Goal: Information Seeking & Learning: Find specific page/section

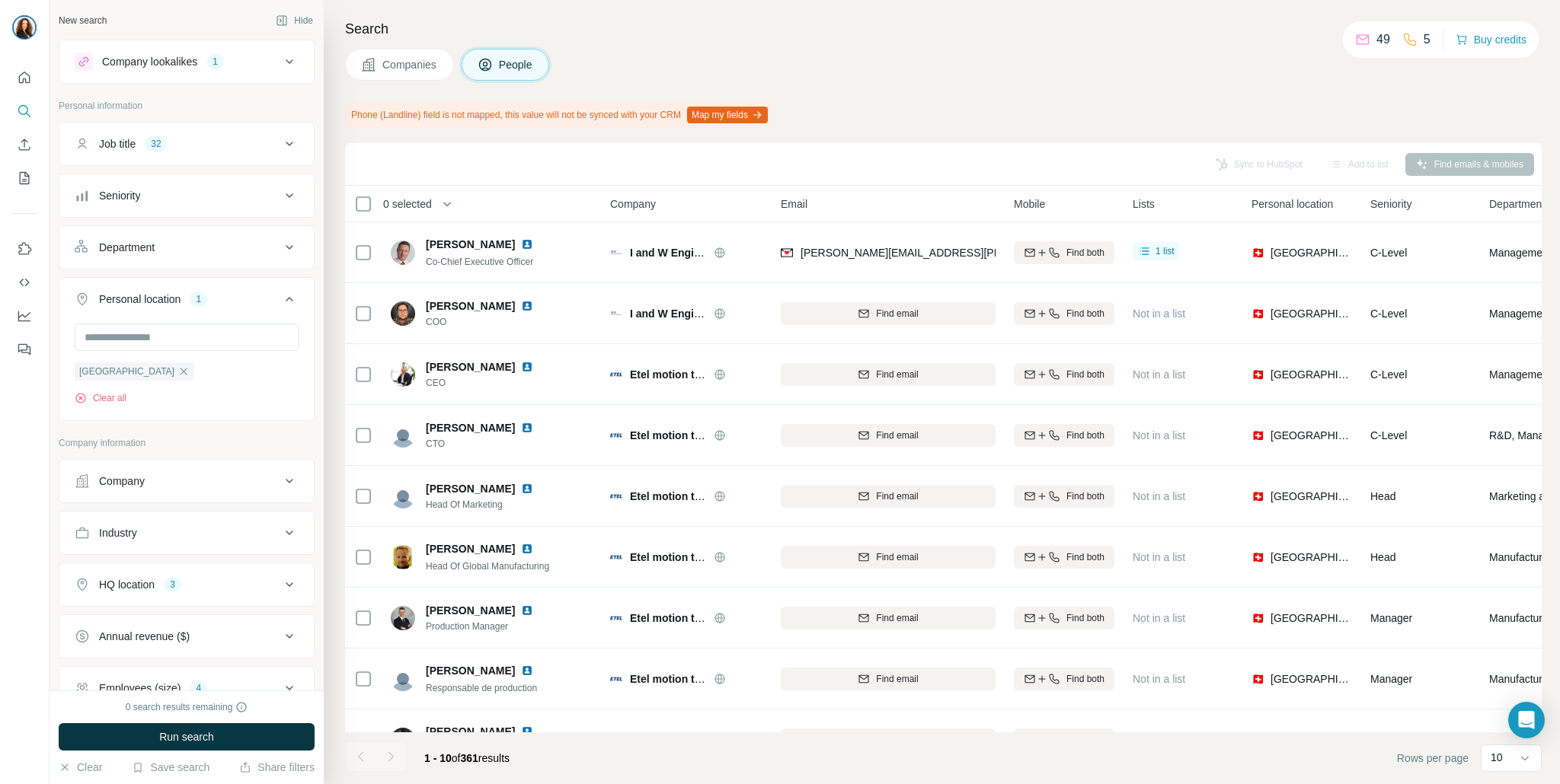
click at [290, 64] on icon at bounding box center [289, 61] width 18 height 18
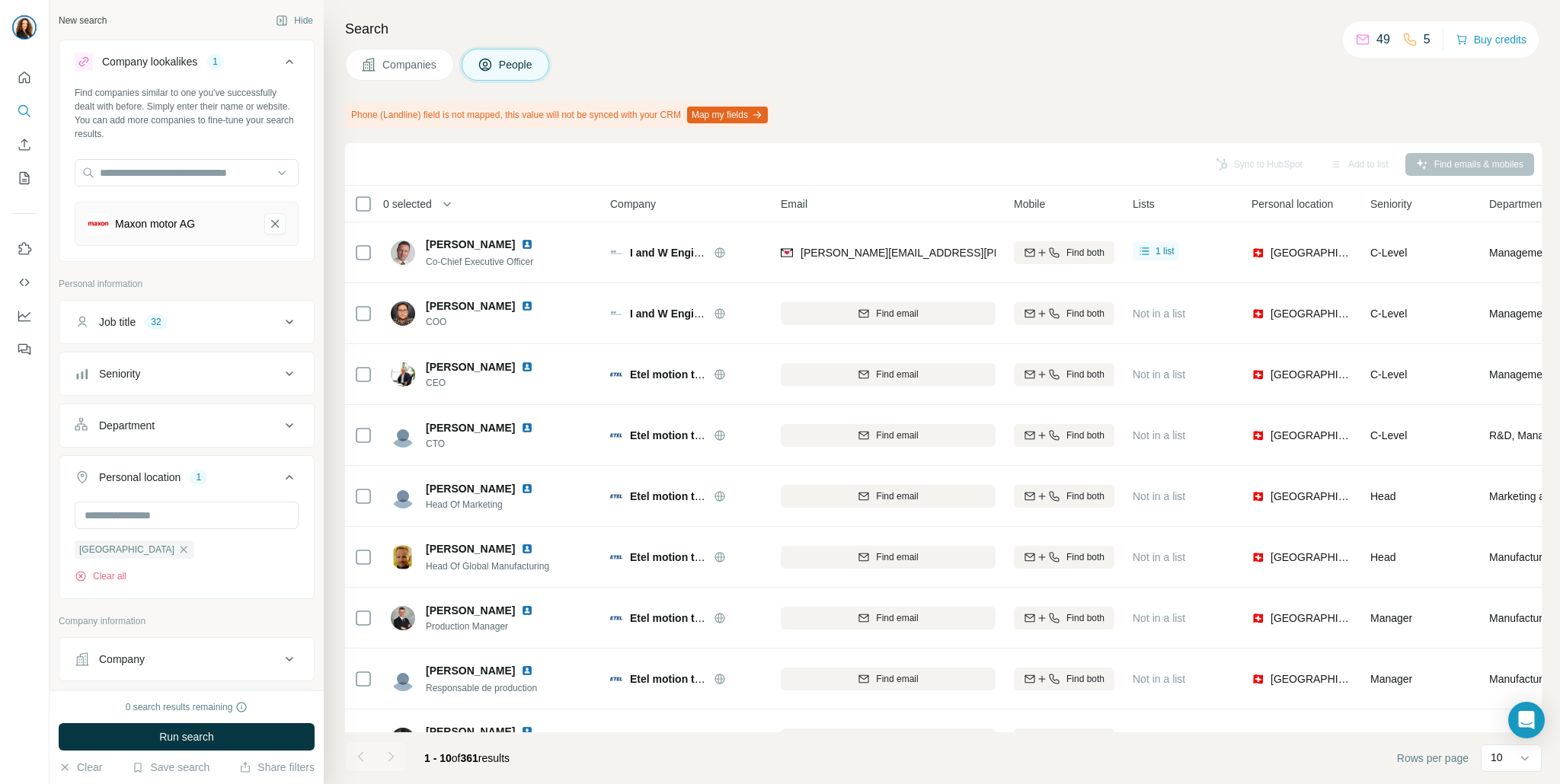
click at [290, 64] on icon at bounding box center [289, 61] width 18 height 18
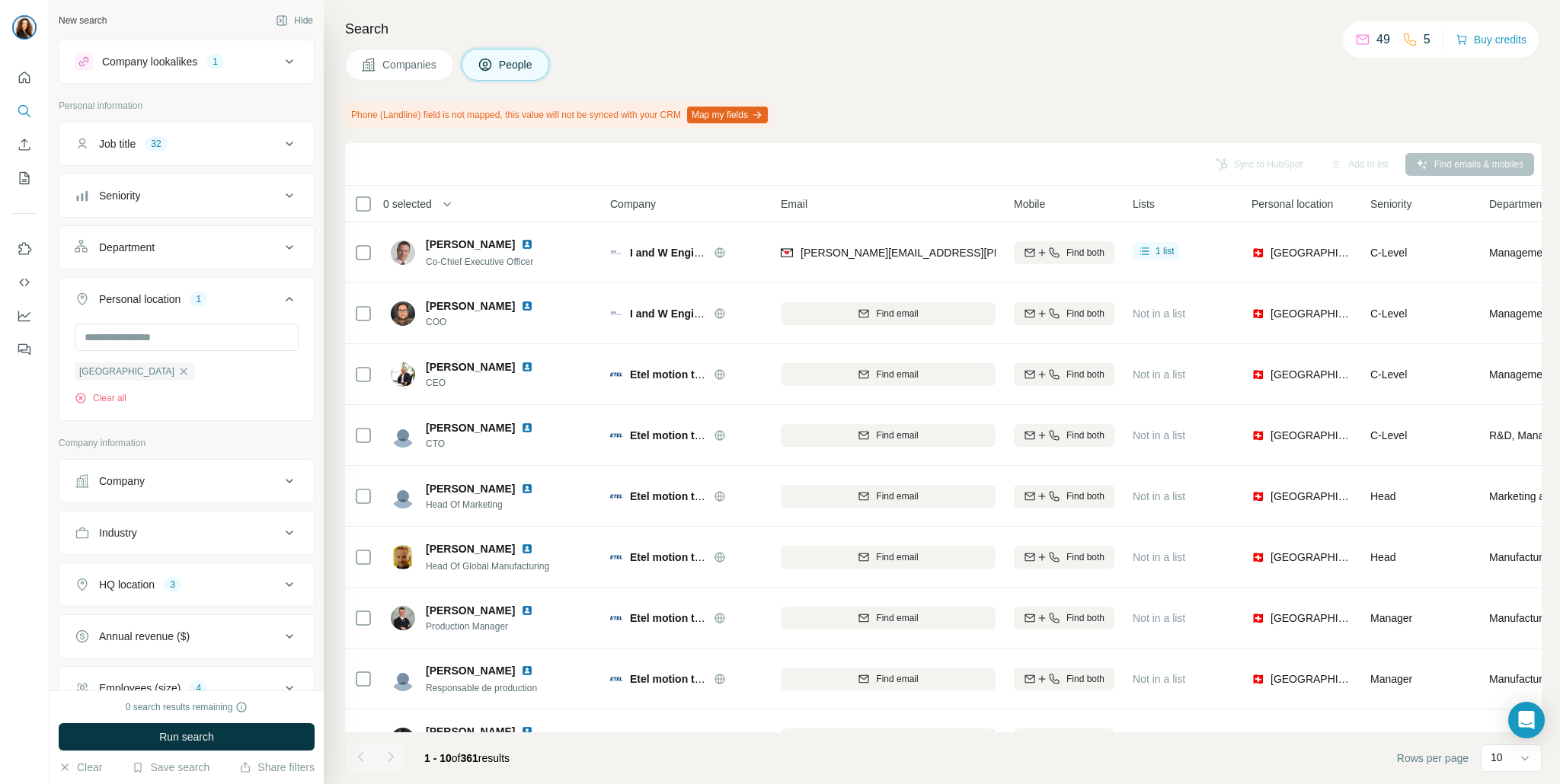
click at [232, 143] on div "Job title 32" at bounding box center [177, 144] width 206 height 16
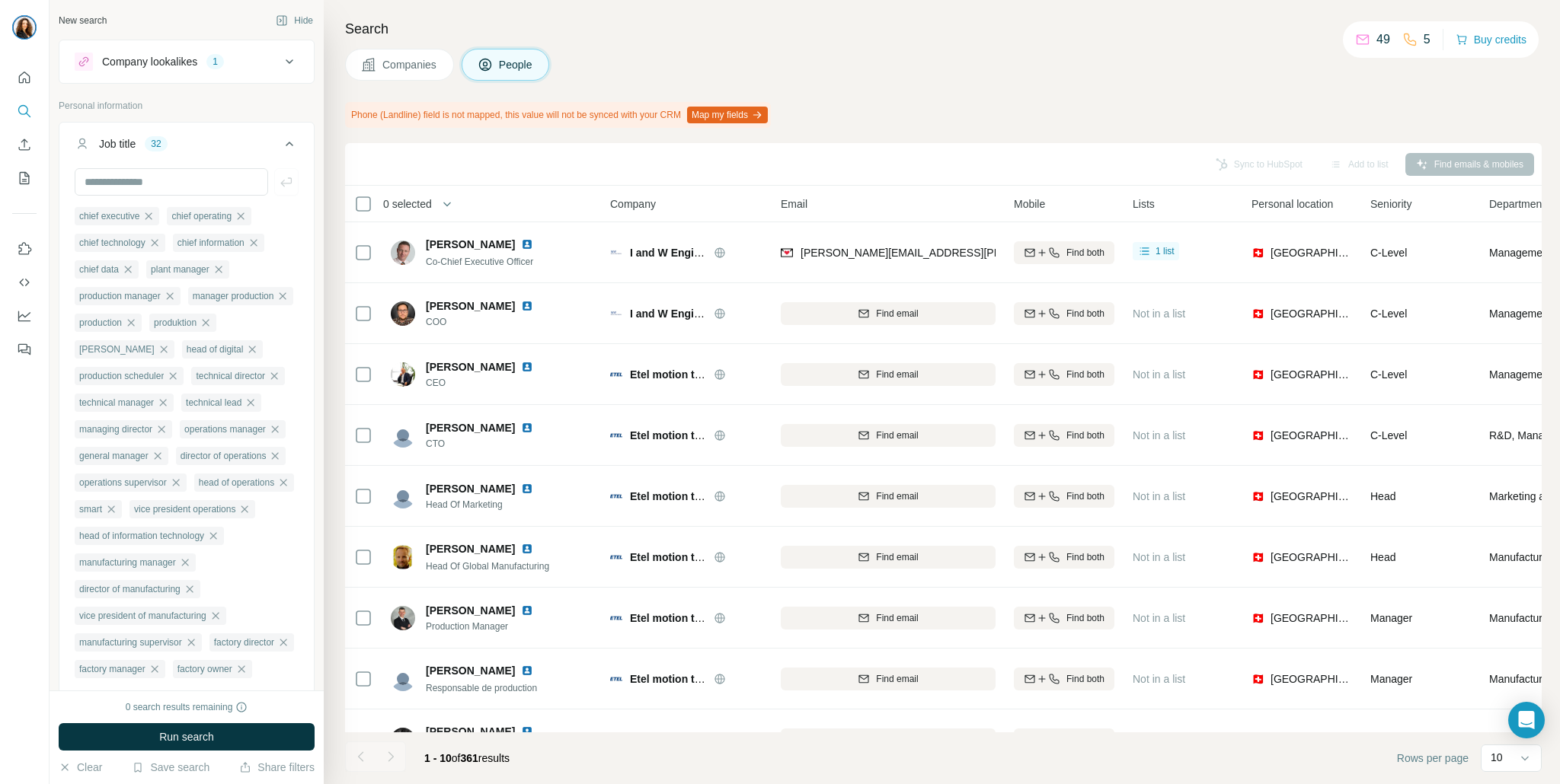
click at [280, 144] on icon at bounding box center [289, 143] width 18 height 18
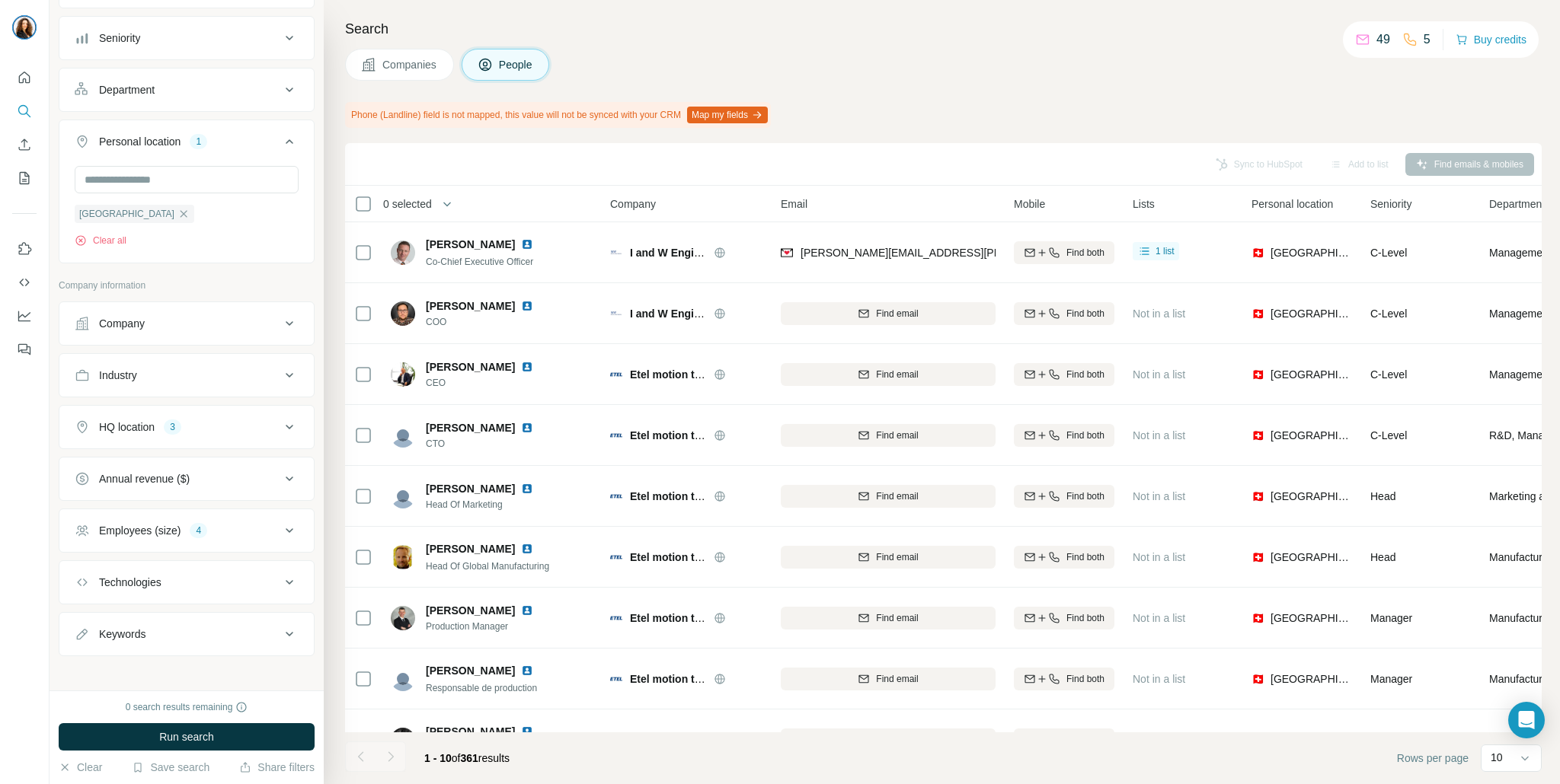
scroll to position [167, 0]
click at [208, 431] on button "HQ location 3" at bounding box center [186, 419] width 255 height 37
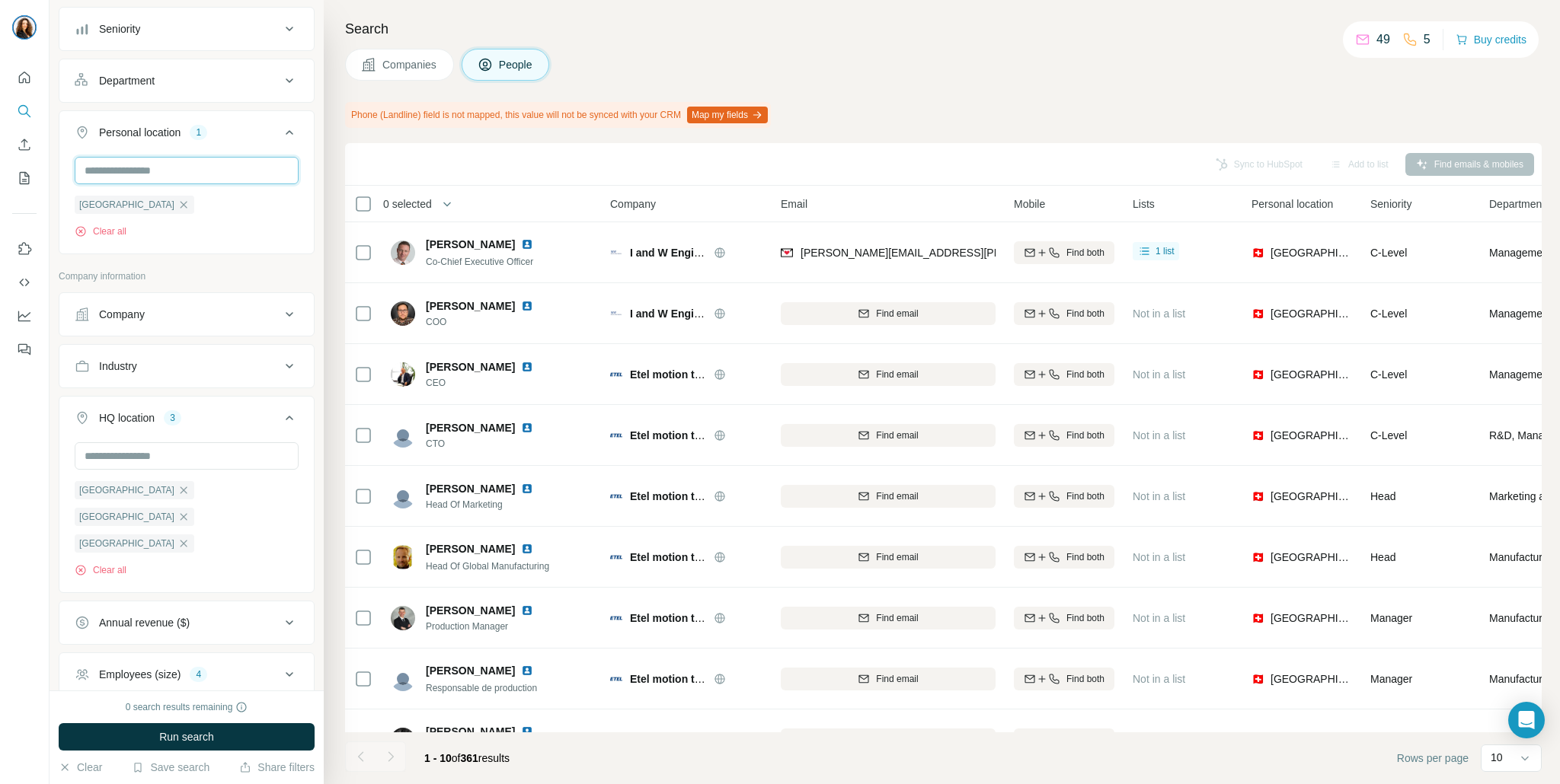
click at [207, 166] on input "text" at bounding box center [187, 170] width 224 height 28
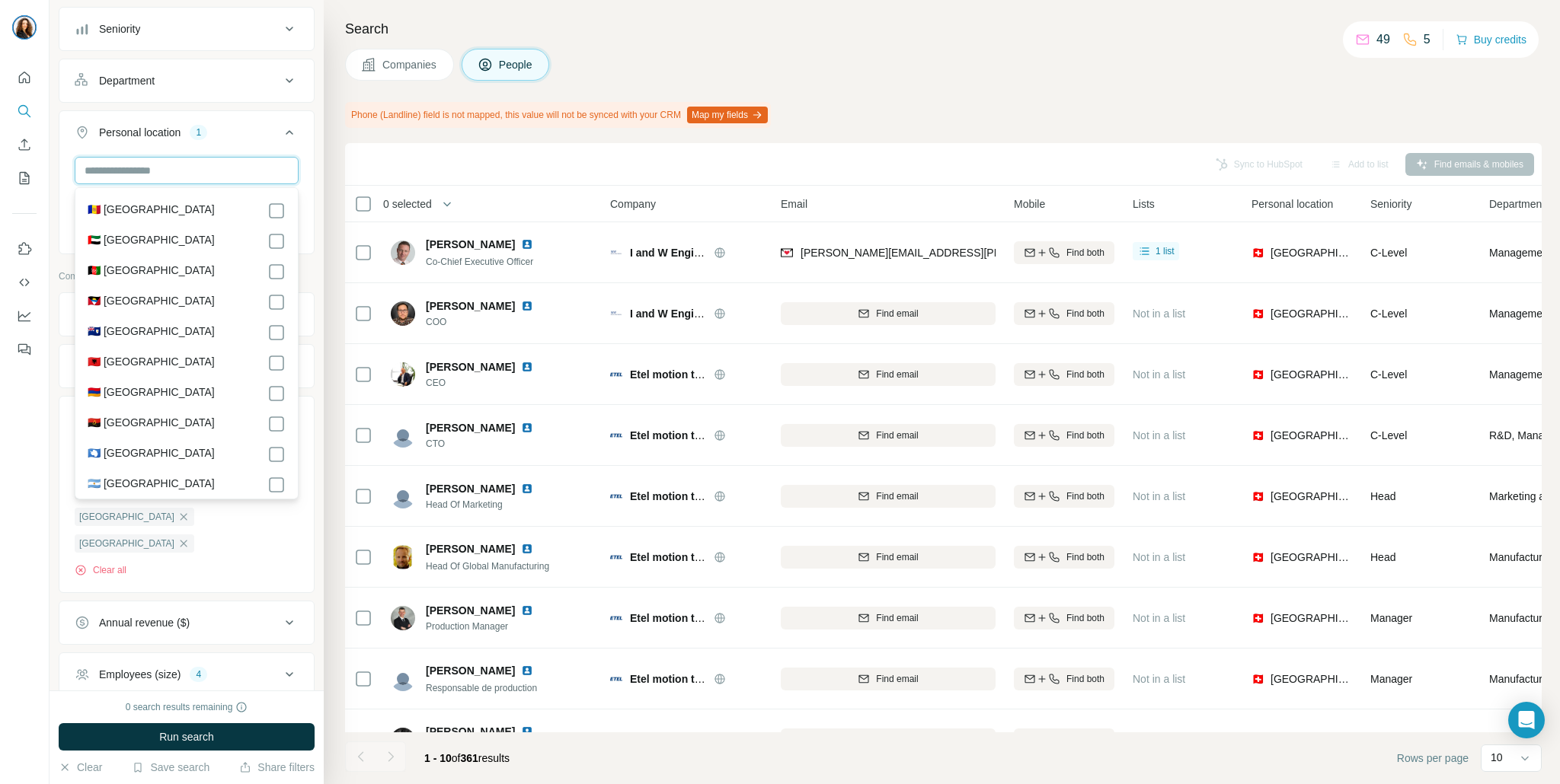
click at [207, 166] on input "text" at bounding box center [187, 170] width 224 height 28
click at [209, 166] on input "text" at bounding box center [187, 170] width 224 height 28
click at [922, 83] on div "Search Companies People Phone (Landline) field is not mapped, this value will n…" at bounding box center [942, 392] width 1237 height 784
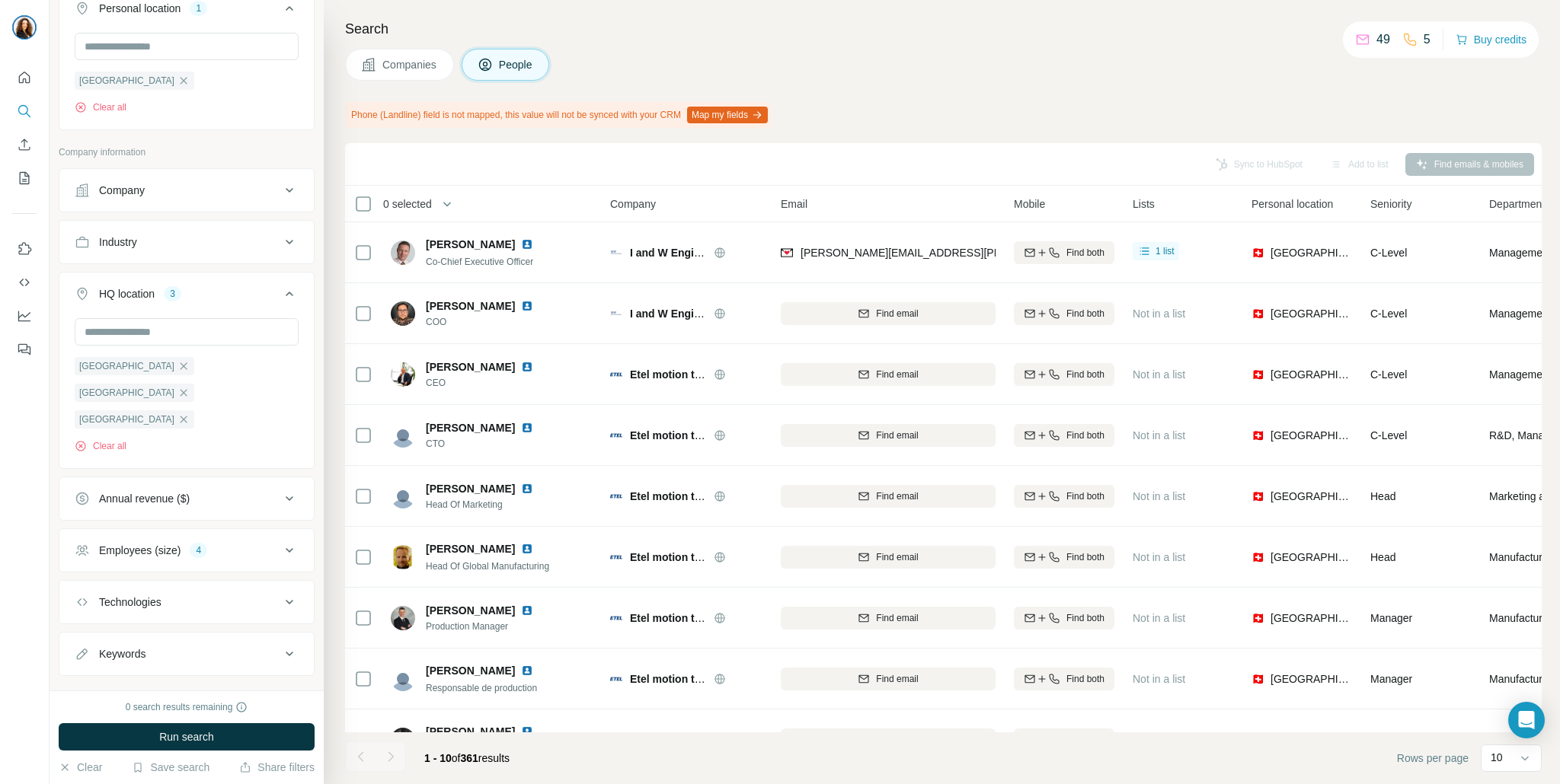
scroll to position [295, 0]
click at [1046, 126] on div "Phone (Landline) field is not mapped, this value will not be synced with your C…" at bounding box center [943, 115] width 1197 height 26
click at [506, 760] on span "1 - 10 of 361 results" at bounding box center [467, 758] width 85 height 12
drag, startPoint x: 522, startPoint y: 759, endPoint x: 466, endPoint y: 758, distance: 56.0
click at [466, 758] on span "1 - 10 of 361 results" at bounding box center [467, 758] width 85 height 12
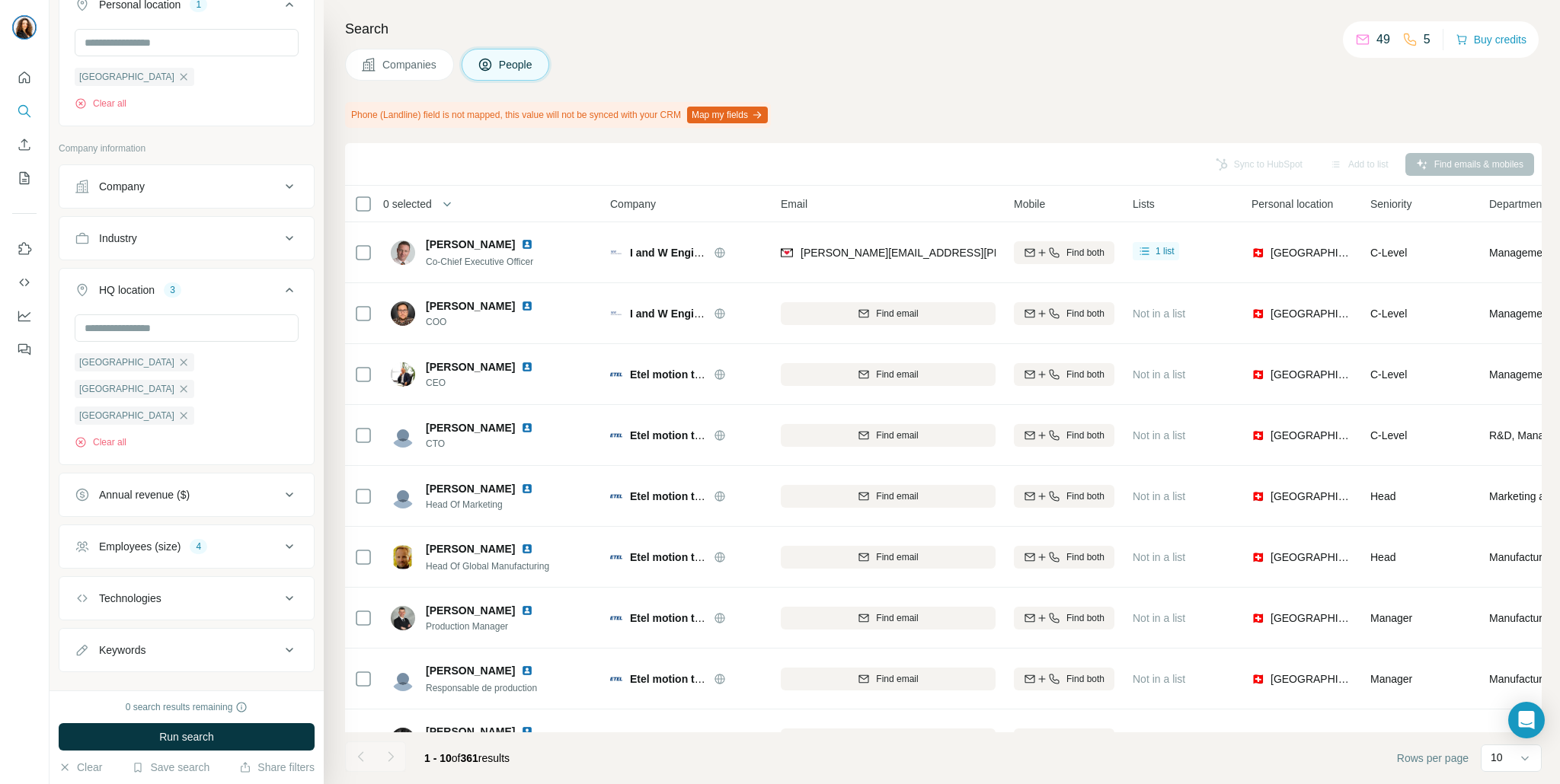
click at [611, 761] on footer "1 - 10 of 361 results Rows per page 10" at bounding box center [943, 759] width 1197 height 52
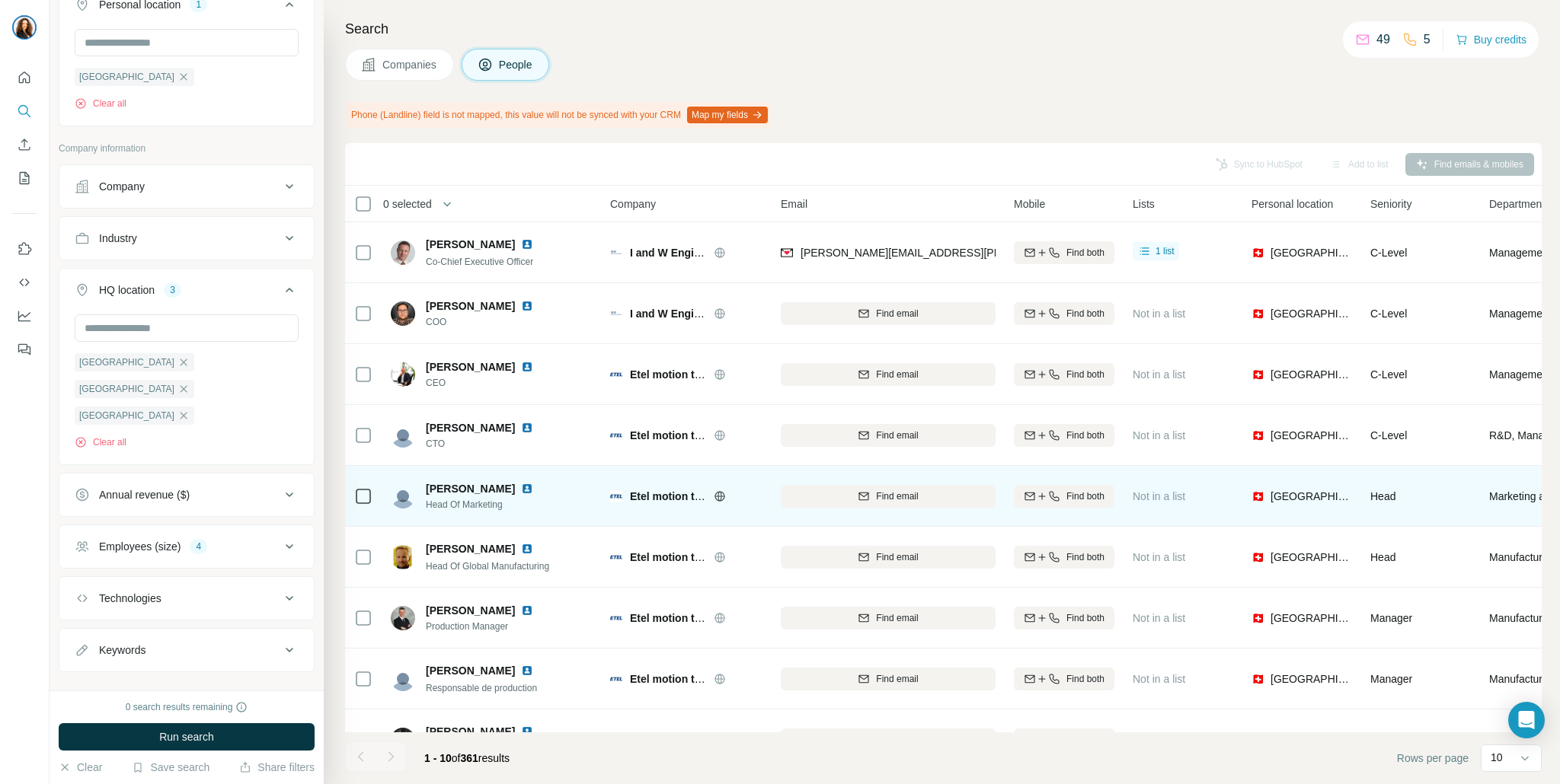
scroll to position [99, 0]
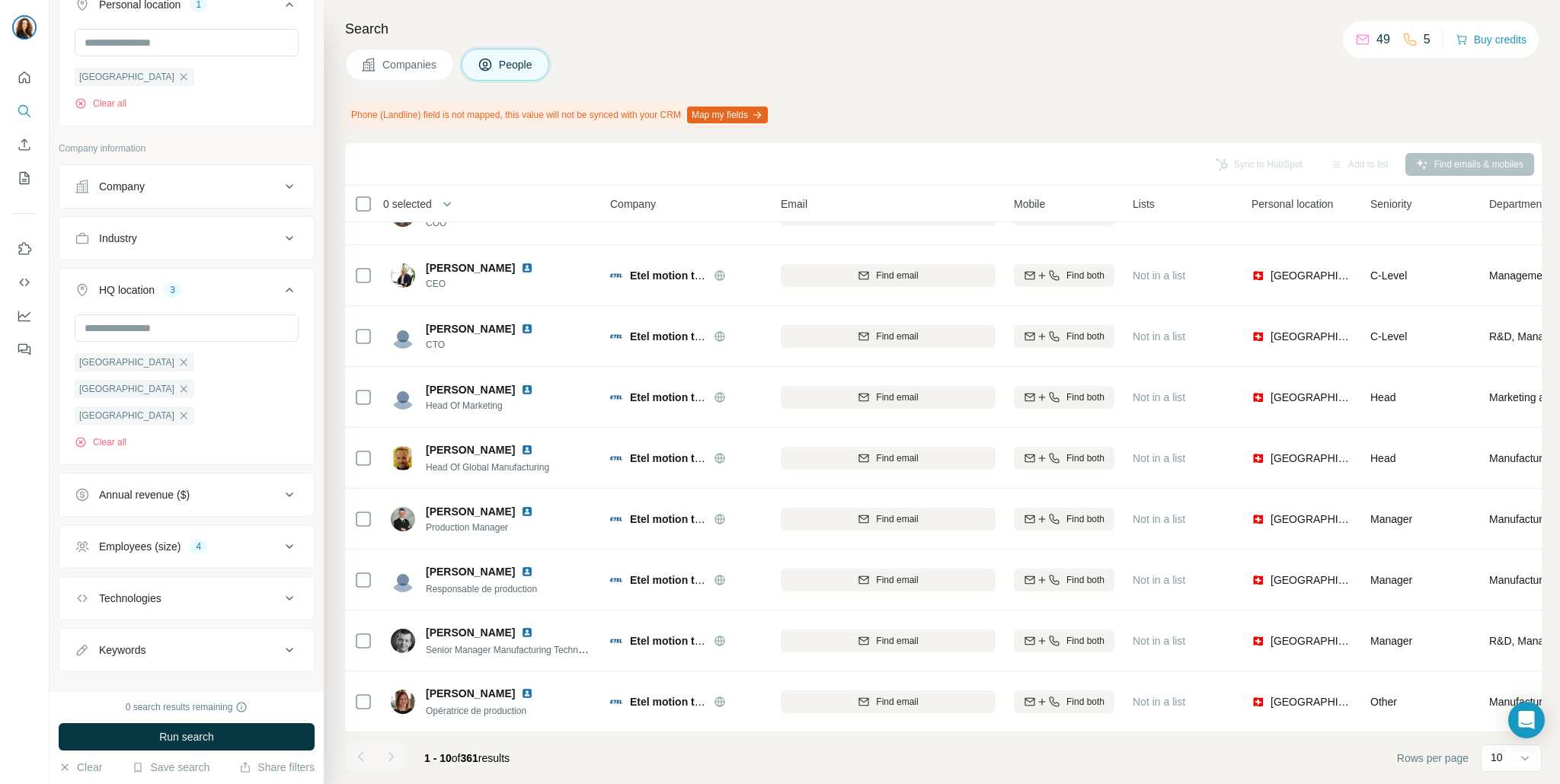
click at [261, 539] on div "Employees (size) 4" at bounding box center [177, 547] width 206 height 16
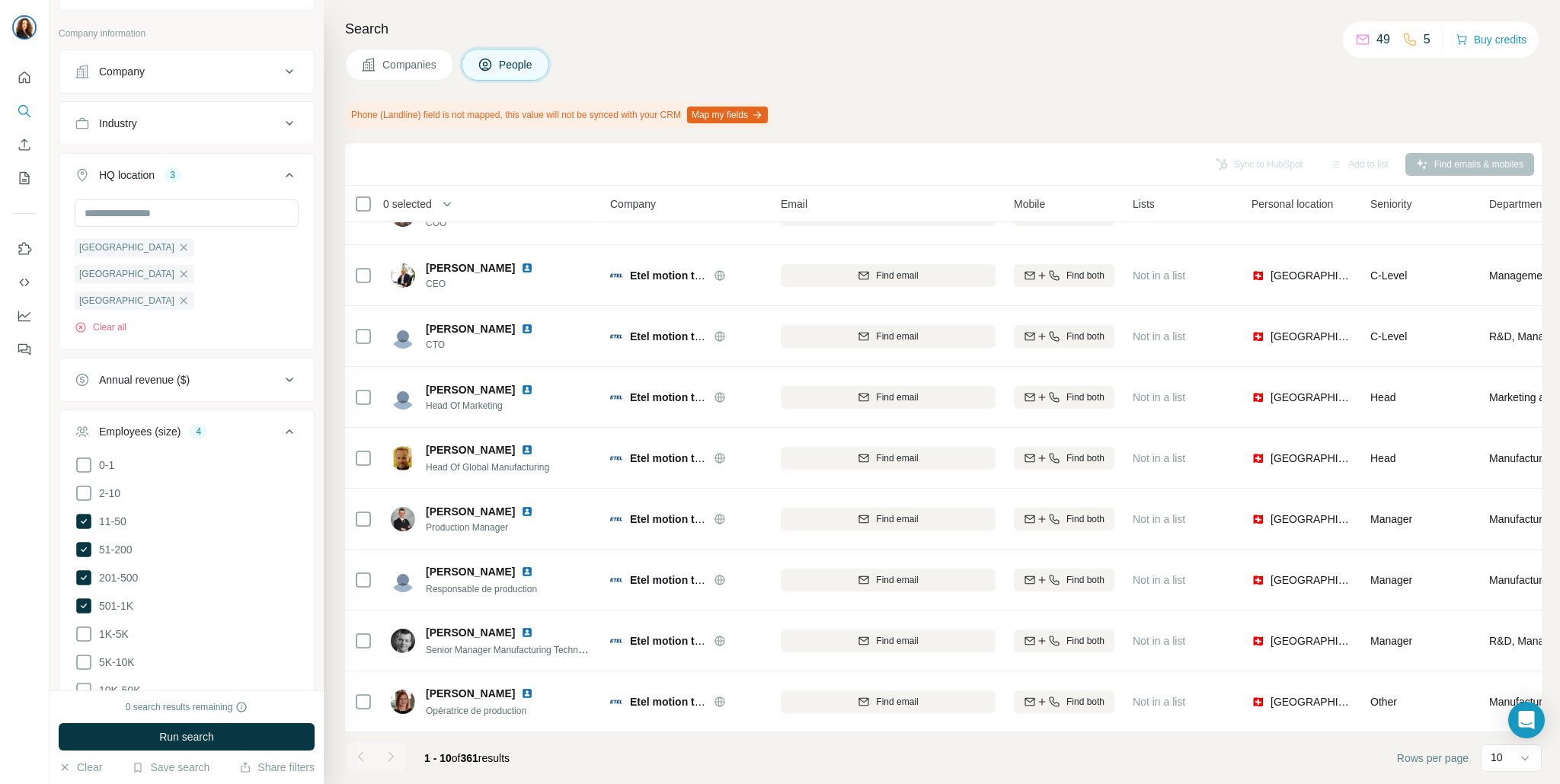
scroll to position [411, 0]
click at [937, 156] on div "Sync to HubSpot Add to list Find emails & mobiles" at bounding box center [943, 163] width 1182 height 27
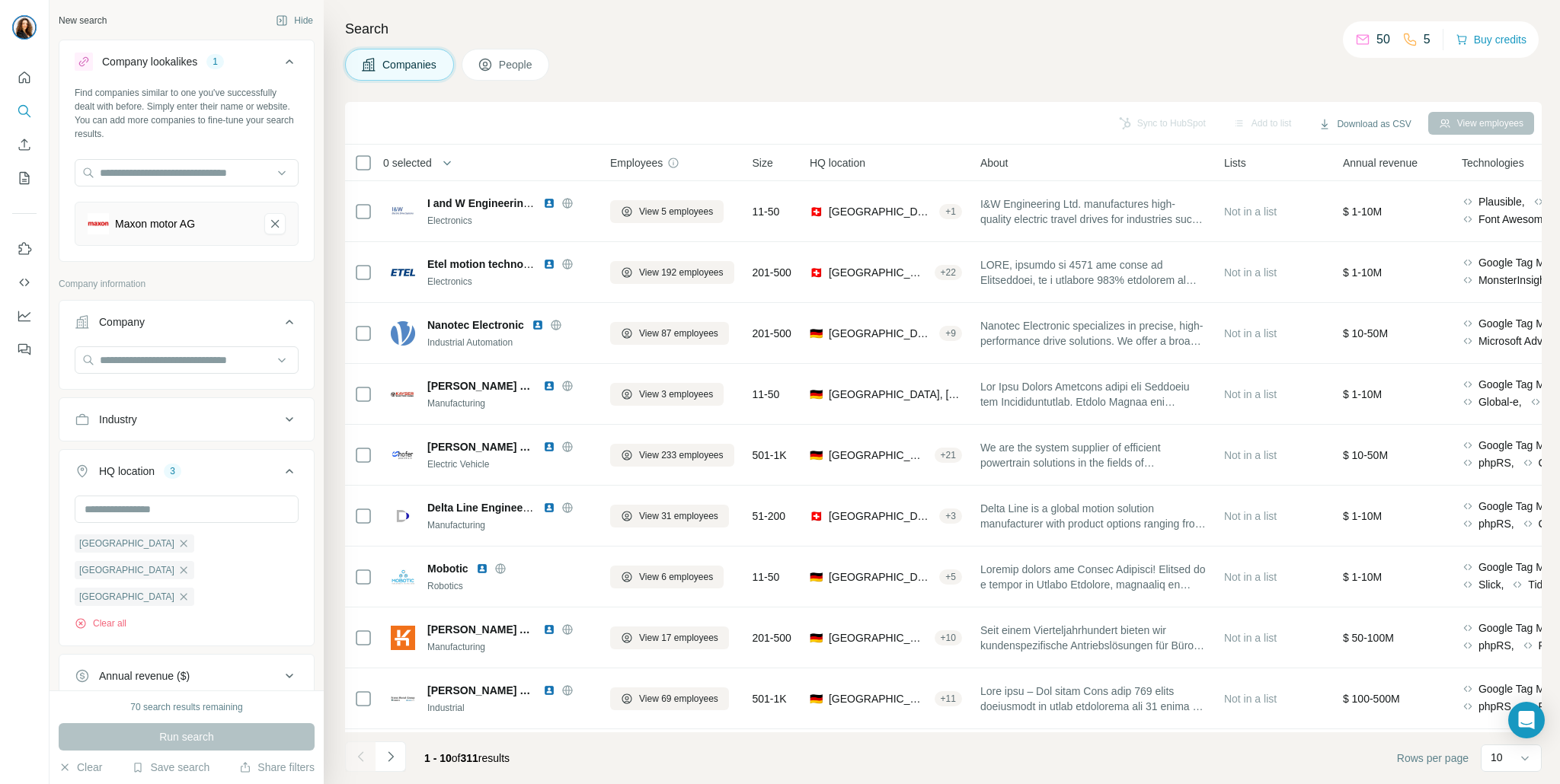
scroll to position [103, 0]
